Goal: Transaction & Acquisition: Purchase product/service

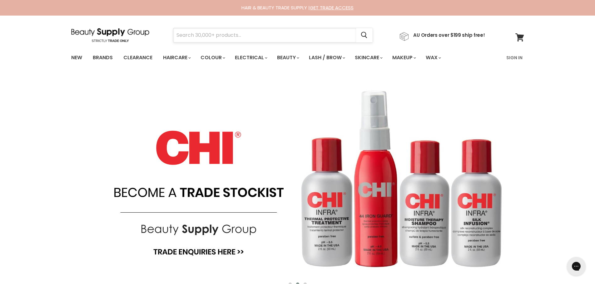
click at [217, 31] on input "Search" at bounding box center [264, 35] width 183 height 14
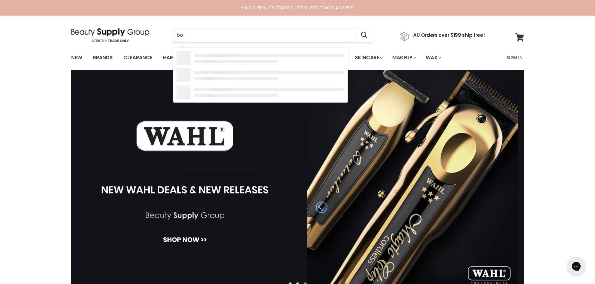
type input "b"
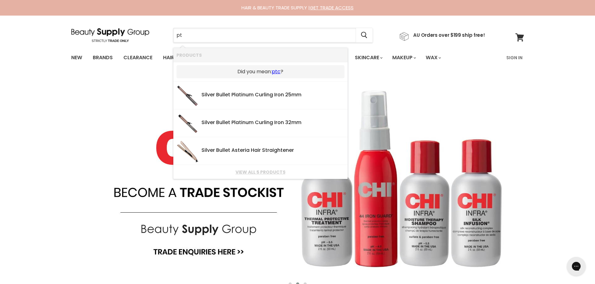
type input "p"
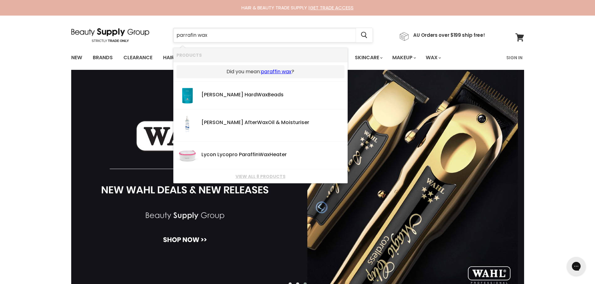
click at [195, 34] on input "parrafin wax" at bounding box center [264, 35] width 183 height 14
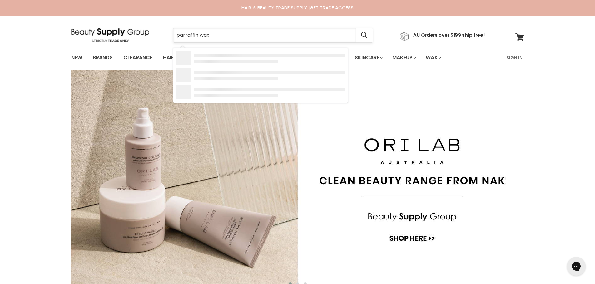
click at [188, 36] on input "parraffin wax" at bounding box center [264, 35] width 183 height 14
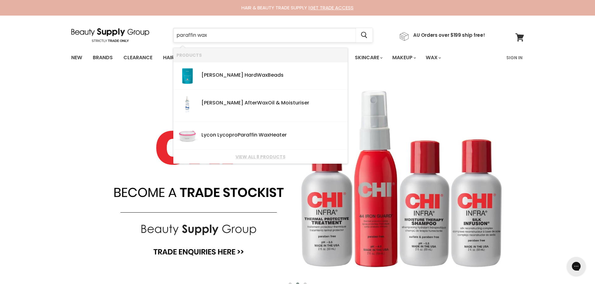
click at [234, 41] on input "paraffin wax" at bounding box center [264, 35] width 183 height 14
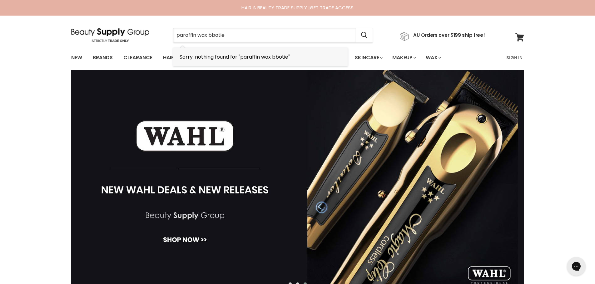
click at [290, 57] on span "Sorry, nothing found for "paraffin wax bbotie"" at bounding box center [234, 56] width 110 height 7
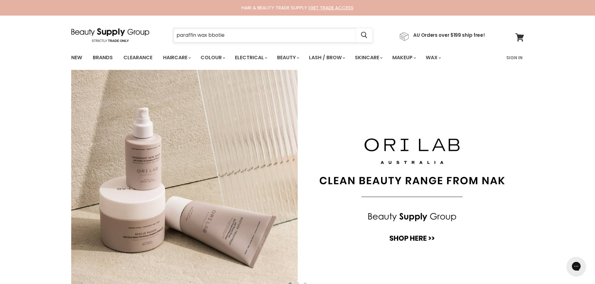
click at [227, 39] on input "paraffin wax bbotie" at bounding box center [264, 35] width 183 height 14
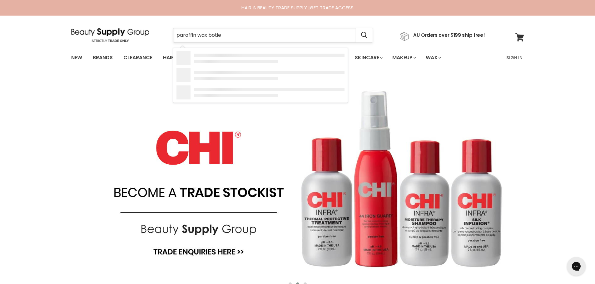
type input "paraffin wax bootie"
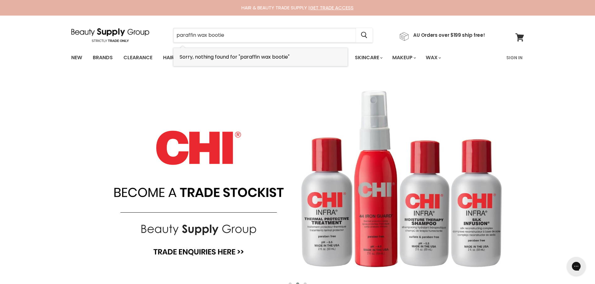
click at [321, 57] on li "Sorry, nothing found for "paraffin wax bootie"" at bounding box center [260, 57] width 174 height 18
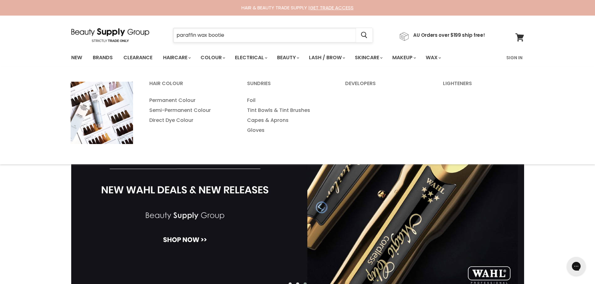
click at [244, 34] on input "paraffin wax bootie" at bounding box center [264, 35] width 183 height 14
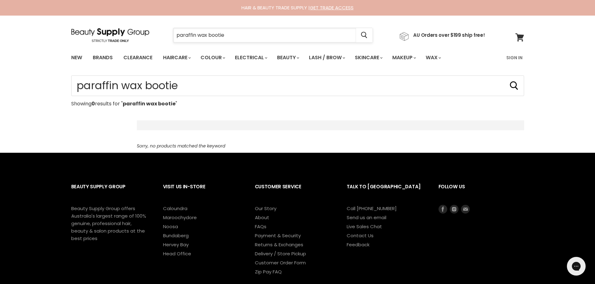
click at [240, 37] on input "paraffin wax bootie" at bounding box center [264, 35] width 183 height 14
drag, startPoint x: 217, startPoint y: 36, endPoint x: 176, endPoint y: 44, distance: 42.4
click at [176, 43] on form "paraffin wax bootie Cancel" at bounding box center [273, 35] width 200 height 15
type input "bootie"
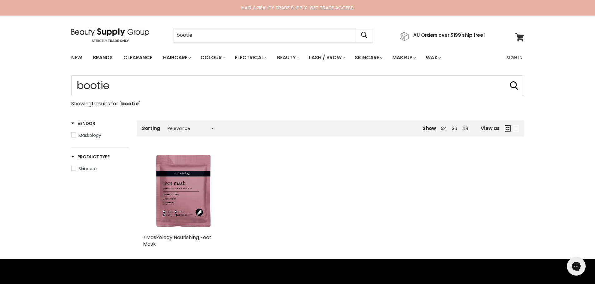
drag, startPoint x: 209, startPoint y: 35, endPoint x: 159, endPoint y: 44, distance: 50.5
click at [159, 42] on div "bootie Cancel AU Orders over $199 ship free!" at bounding box center [278, 35] width 414 height 14
type input "h"
click at [203, 34] on input "ear candeling" at bounding box center [264, 35] width 183 height 14
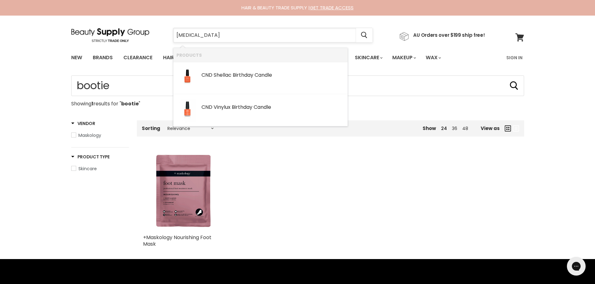
drag, startPoint x: 178, startPoint y: 37, endPoint x: 191, endPoint y: 37, distance: 12.8
click at [178, 37] on input "ear candling" at bounding box center [264, 35] width 183 height 14
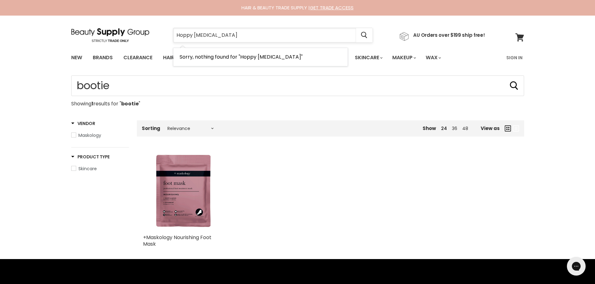
click at [195, 36] on input "Hoppy ear candling" at bounding box center [264, 35] width 183 height 14
drag, startPoint x: 246, startPoint y: 33, endPoint x: 162, endPoint y: 47, distance: 84.5
click at [162, 47] on section "Menu Hoopy ear candling Cancel" at bounding box center [297, 32] width 468 height 33
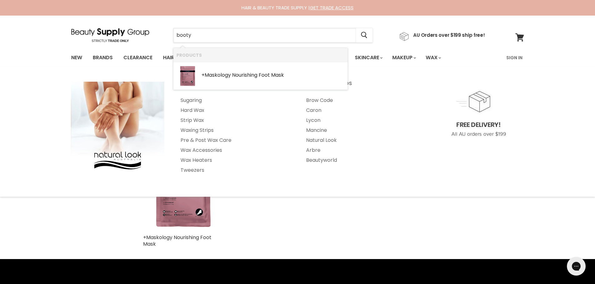
type input "booty"
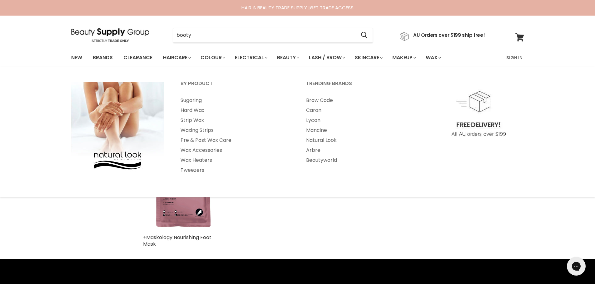
click at [109, 88] on div "By Product Sugaring Hard Wax Strip Wax" at bounding box center [297, 132] width 595 height 130
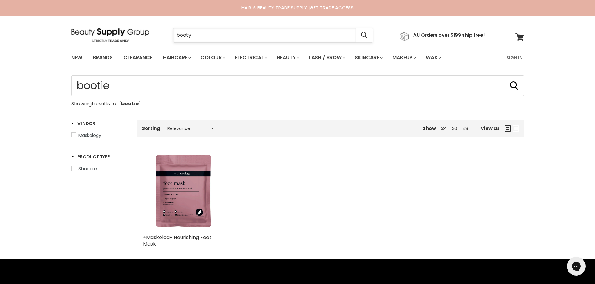
click at [210, 37] on input "booty" at bounding box center [264, 35] width 183 height 14
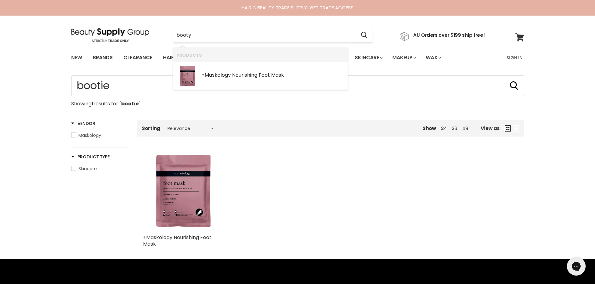
click at [160, 67] on ul "New Brands Clearance Haircare" at bounding box center [270, 58] width 408 height 18
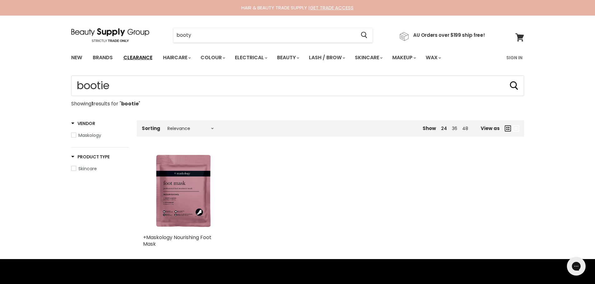
click at [150, 61] on link "Clearance" at bounding box center [138, 57] width 38 height 13
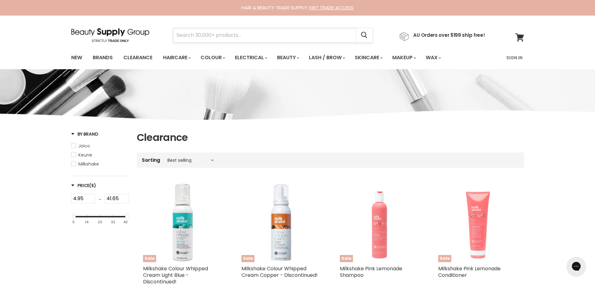
click at [222, 35] on input "Search" at bounding box center [264, 35] width 183 height 14
click at [205, 34] on input "Search" at bounding box center [264, 35] width 183 height 14
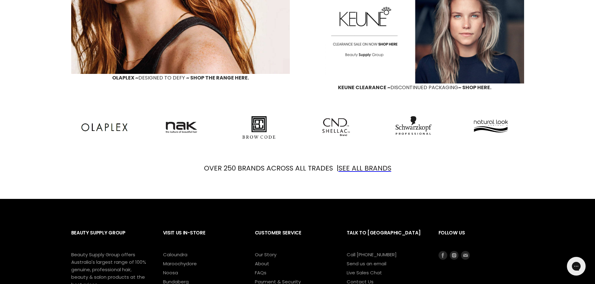
scroll to position [655, 0]
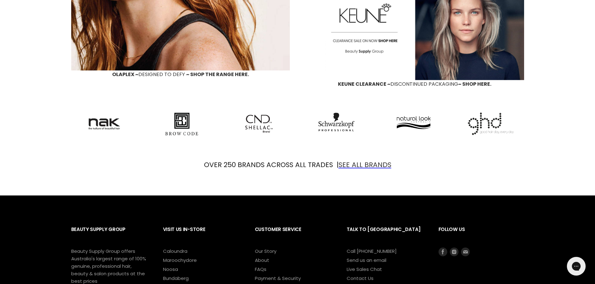
click at [352, 170] on font "SEE ALL BRANDS" at bounding box center [364, 165] width 53 height 10
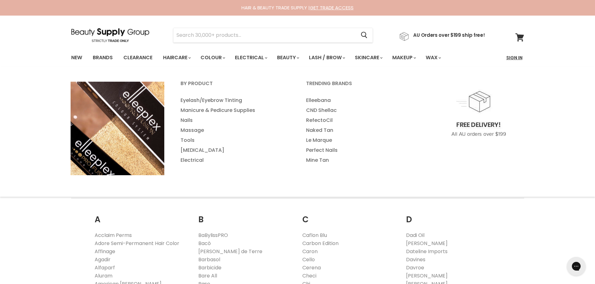
click at [514, 62] on link "Sign In" at bounding box center [514, 57] width 24 height 13
